Goal: Information Seeking & Learning: Find specific fact

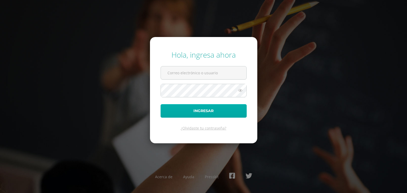
type input "[EMAIL_ADDRESS][DOMAIN_NAME]"
click at [229, 111] on button "Ingresar" at bounding box center [203, 111] width 86 height 14
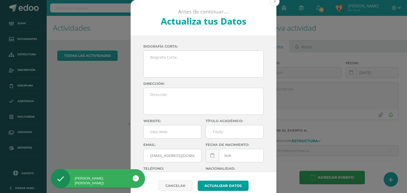
click at [271, 2] on button at bounding box center [275, 2] width 10 height 10
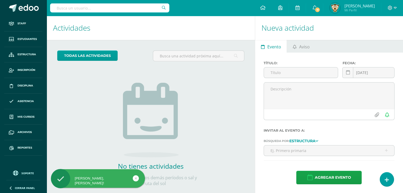
click at [57, 7] on input "text" at bounding box center [109, 7] width 119 height 9
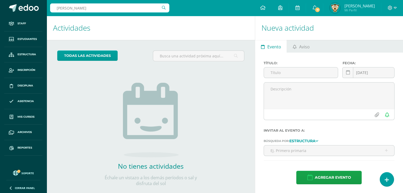
type input "[PERSON_NAME]"
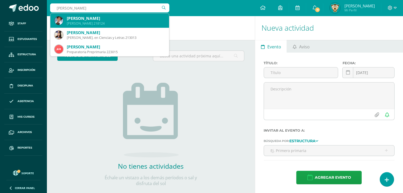
click at [80, 24] on div "Quinto Primaria 218124" at bounding box center [116, 23] width 98 height 5
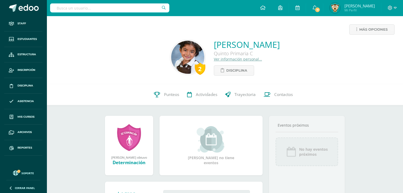
click at [219, 60] on link "Ver información personal..." at bounding box center [238, 59] width 48 height 5
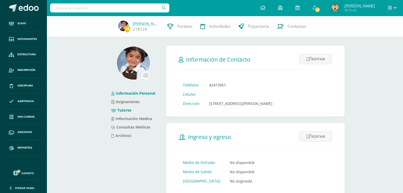
click at [129, 109] on link "Tutores" at bounding box center [121, 110] width 20 height 5
